Goal: Information Seeking & Learning: Find specific fact

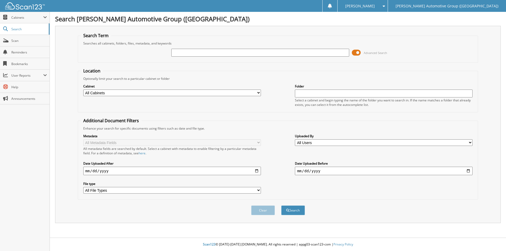
click at [222, 94] on select "All Cabinets LCD CAR DEALS LCD PARTS LCD SERVICE RO LFS CAR DEALS LFS PARTS LFS…" at bounding box center [172, 93] width 178 height 7
select select "44193"
click at [83, 90] on select "All Cabinets LCD CAR DEALS LCD PARTS LCD SERVICE RO LFS CAR DEALS LFS PARTS LFS…" at bounding box center [172, 93] width 178 height 7
click at [264, 52] on input "text" at bounding box center [260, 53] width 178 height 8
type input "tr154773"
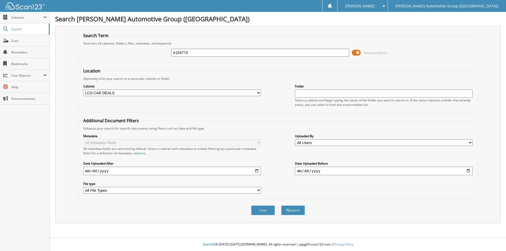
click at [281, 206] on button "Search" at bounding box center [293, 211] width 24 height 10
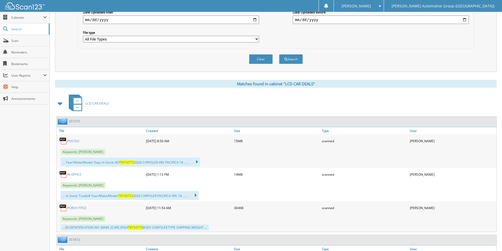
scroll to position [158, 0]
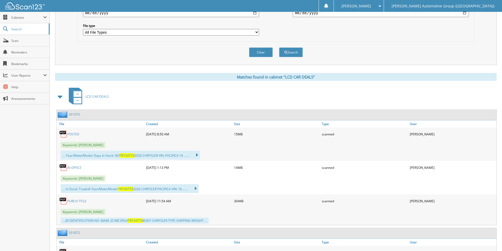
click at [76, 134] on link "POSTED" at bounding box center [73, 134] width 12 height 4
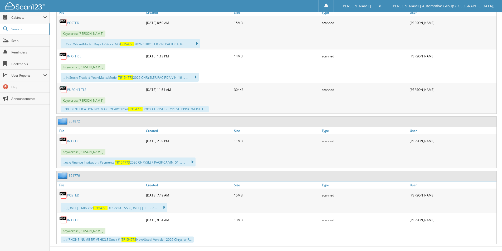
scroll to position [279, 0]
